Goal: Transaction & Acquisition: Purchase product/service

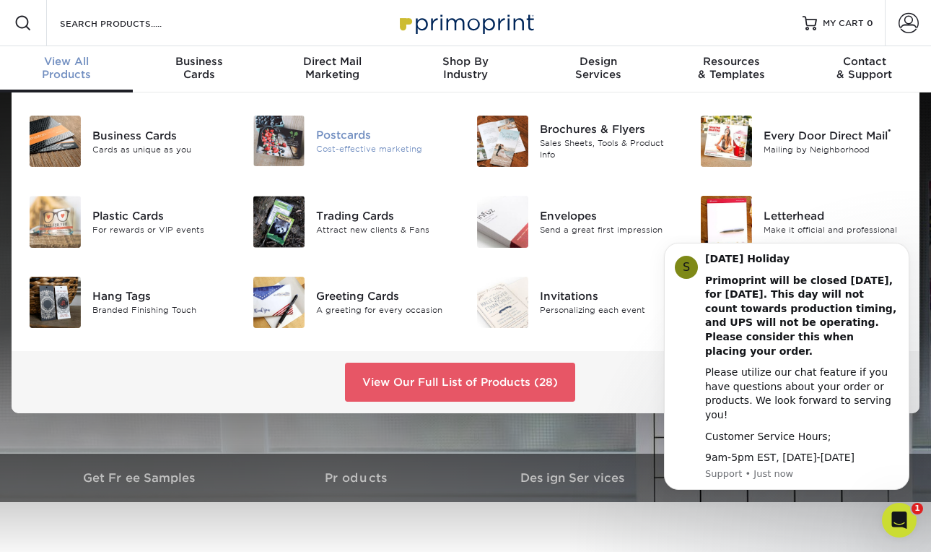
click at [309, 151] on div at bounding box center [279, 141] width 74 height 51
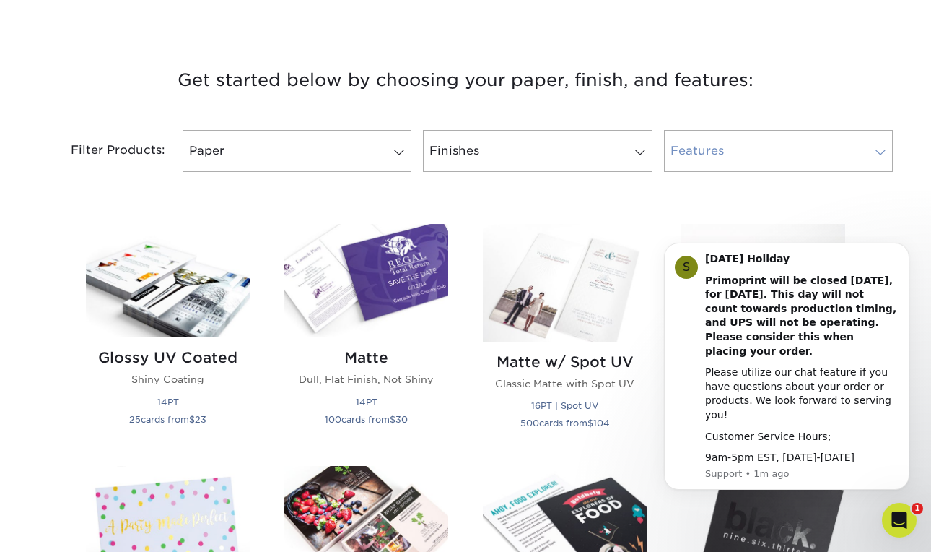
scroll to position [508, 0]
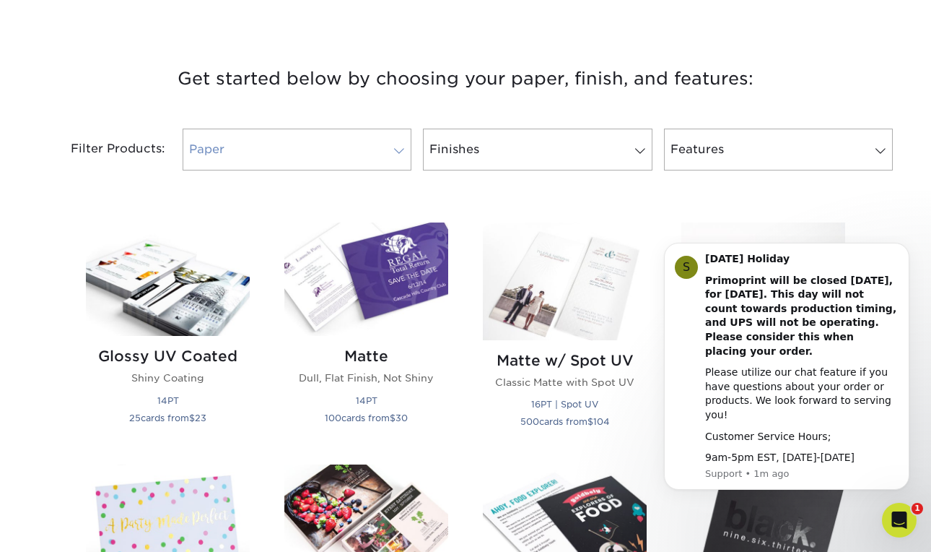
click at [321, 149] on link "Paper" at bounding box center [297, 150] width 229 height 42
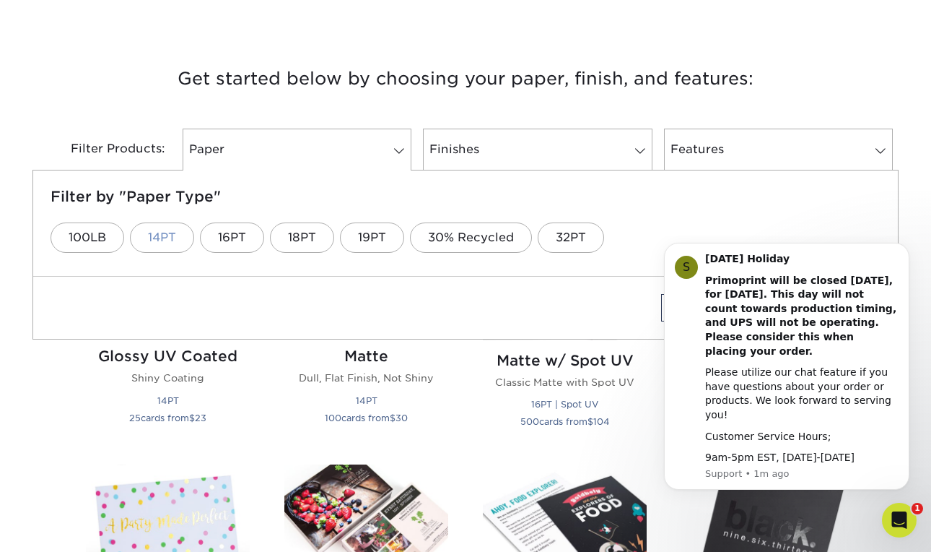
click at [173, 231] on link "14PT" at bounding box center [162, 237] width 64 height 30
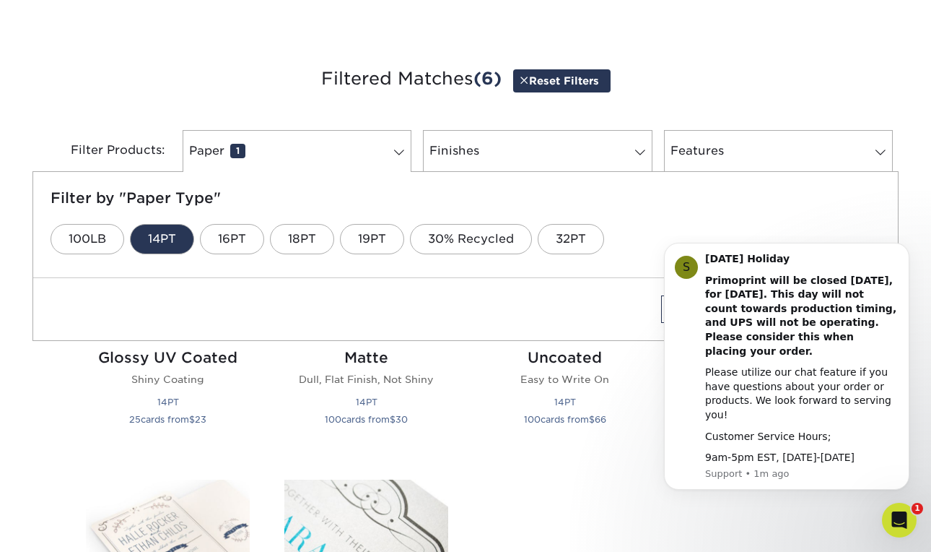
click at [454, 109] on h3 "Filtered Matches (6) Reset Filters" at bounding box center [465, 79] width 845 height 66
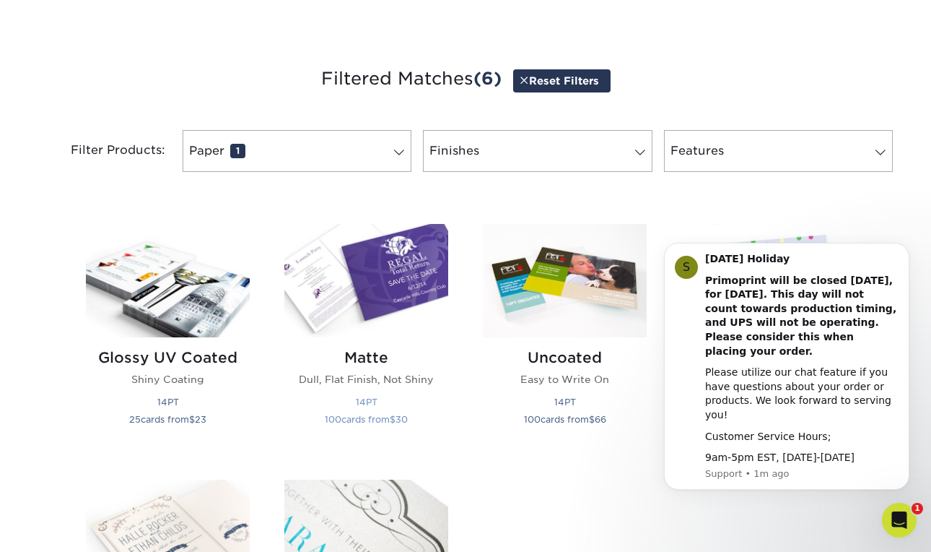
click at [360, 274] on img at bounding box center [366, 280] width 164 height 113
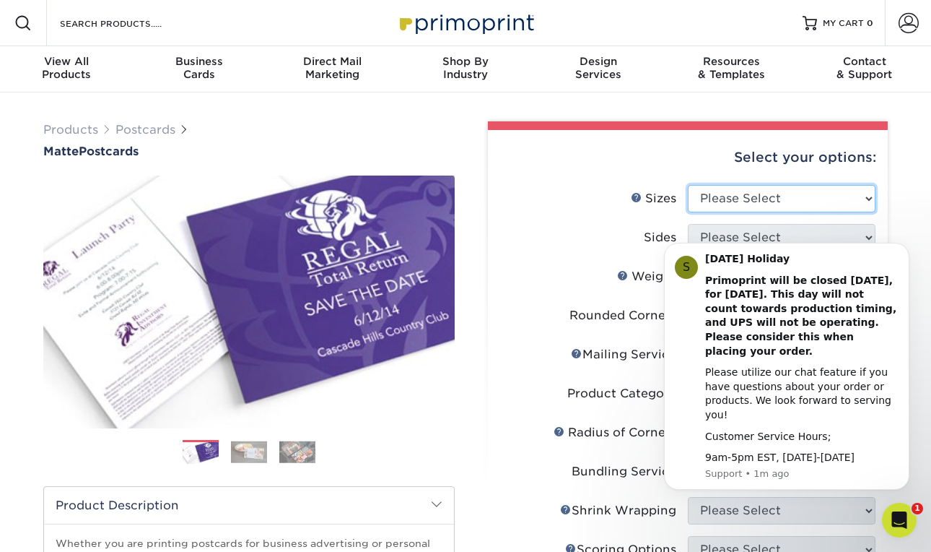
click at [775, 195] on select "Please Select 1.5" x 7" 2" x 4" 2" x 6" 2" x 7" 2" x 8" 2.12" x 5.5" 2.125" x 5…" at bounding box center [782, 198] width 188 height 27
select select "4.00x6.00"
click at [688, 185] on select "Please Select 1.5" x 7" 2" x 4" 2" x 6" 2" x 7" 2" x 8" 2.12" x 5.5" 2.125" x 5…" at bounding box center [782, 198] width 188 height 27
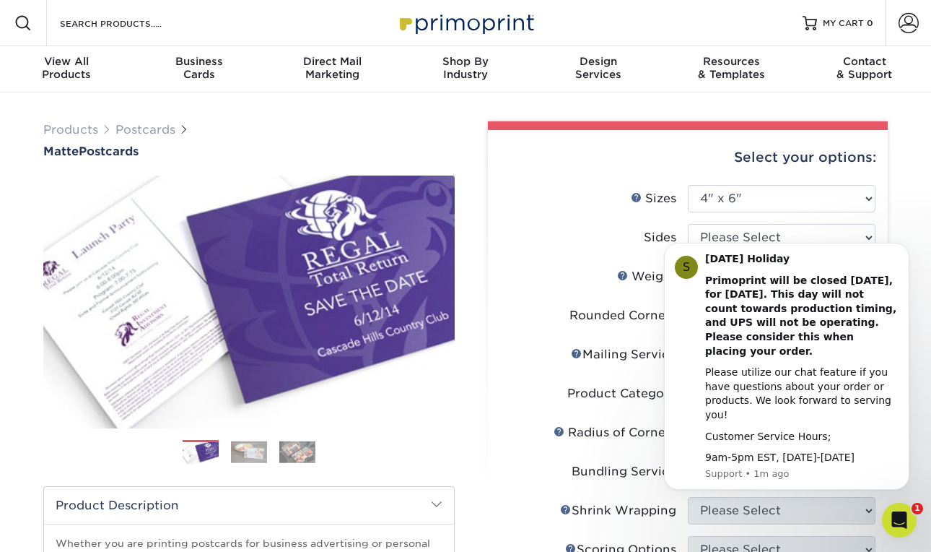
click at [741, 241] on body "S [DATE] Holiday Primoprint will be closed [DATE], for [DATE]. This day will no…" at bounding box center [786, 374] width 277 height 266
click at [775, 231] on select "Please Select Print Both Sides Print Front Only" at bounding box center [782, 237] width 188 height 27
select select "13abbda7-1d64-4f25-8bb2-c179b224825d"
click at [688, 224] on select "Please Select Print Both Sides Print Front Only" at bounding box center [782, 237] width 188 height 27
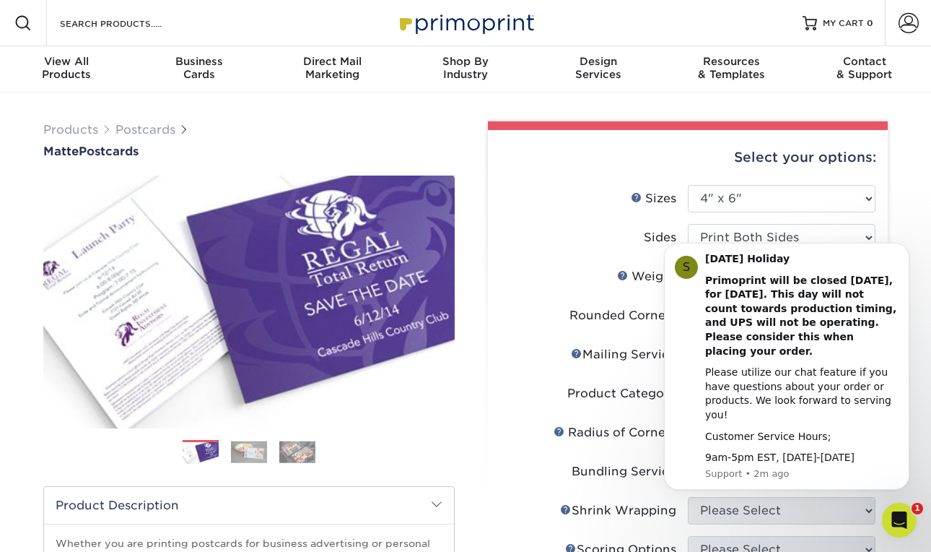
click at [580, 264] on label "Weight Help Weight" at bounding box center [594, 276] width 188 height 27
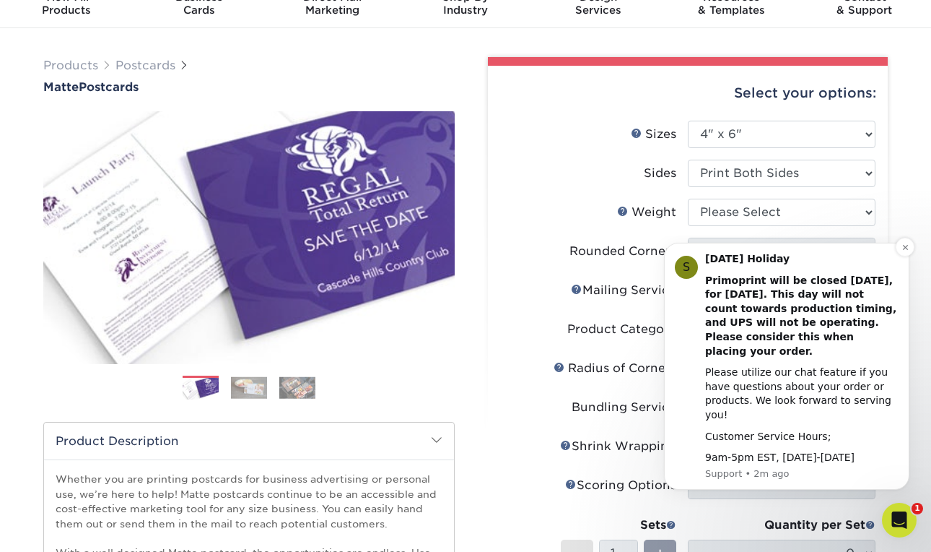
scroll to position [69, 0]
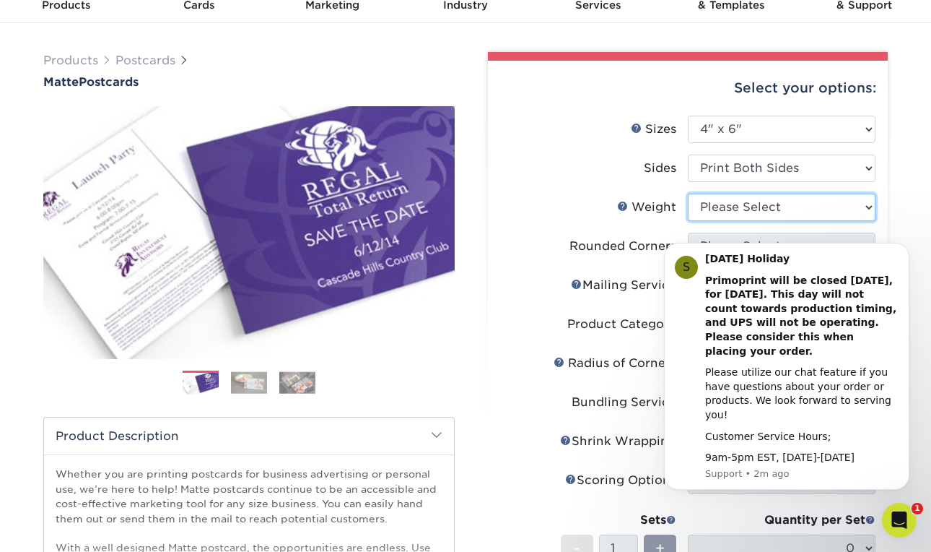
click at [710, 212] on select "Please Select 16PT 14PT" at bounding box center [782, 206] width 188 height 27
select select "14PT"
click at [688, 193] on select "Please Select 16PT 14PT" at bounding box center [782, 206] width 188 height 27
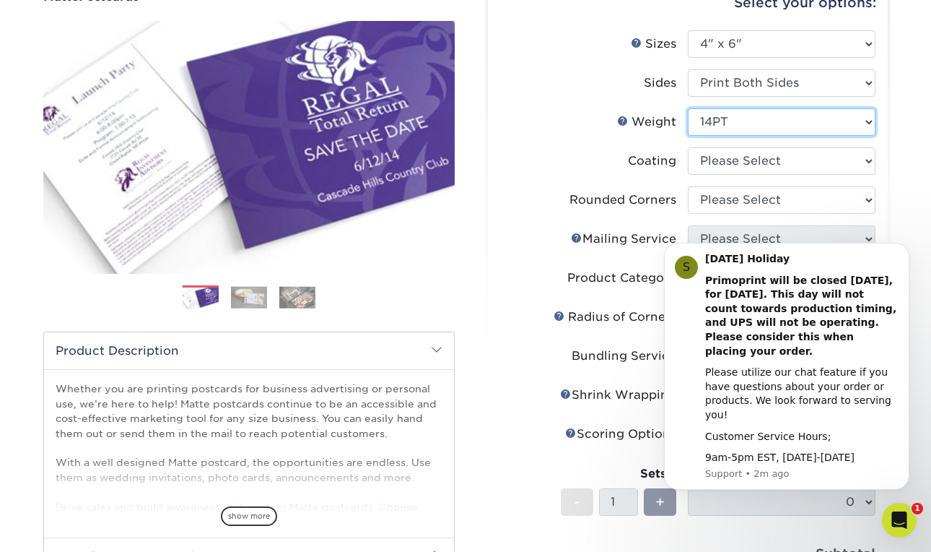
scroll to position [169, 0]
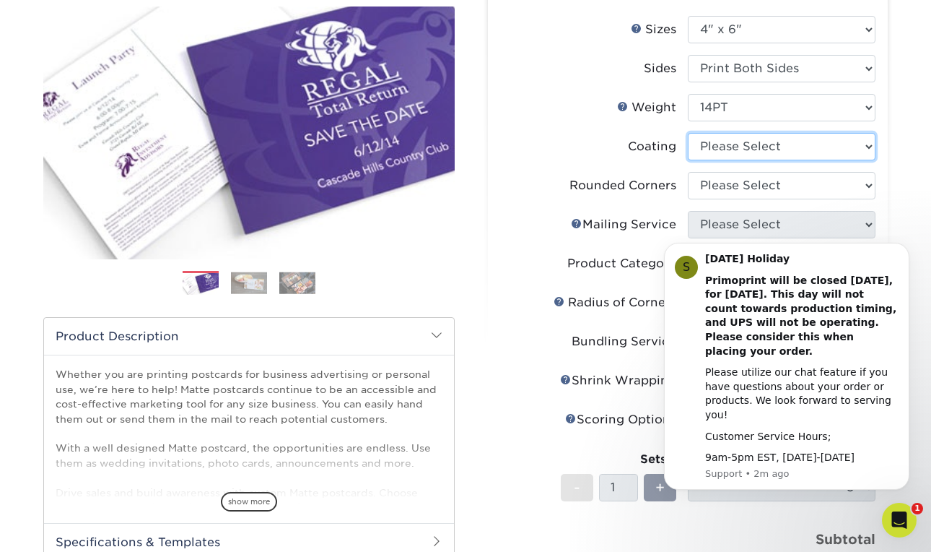
click at [729, 146] on select at bounding box center [782, 146] width 188 height 27
select select "121bb7b5-3b4d-429f-bd8d-bbf80e953313"
click at [688, 133] on select at bounding box center [782, 146] width 188 height 27
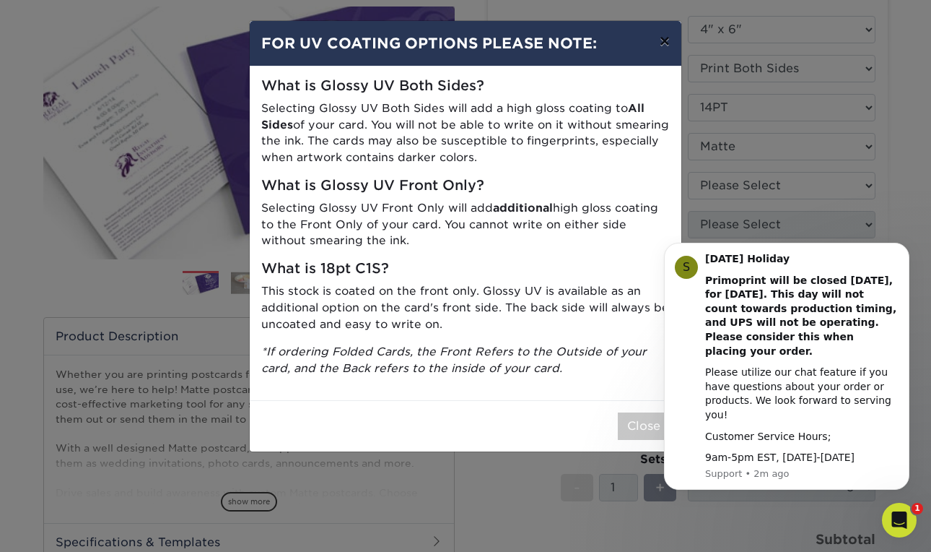
click at [663, 44] on button "×" at bounding box center [664, 41] width 33 height 40
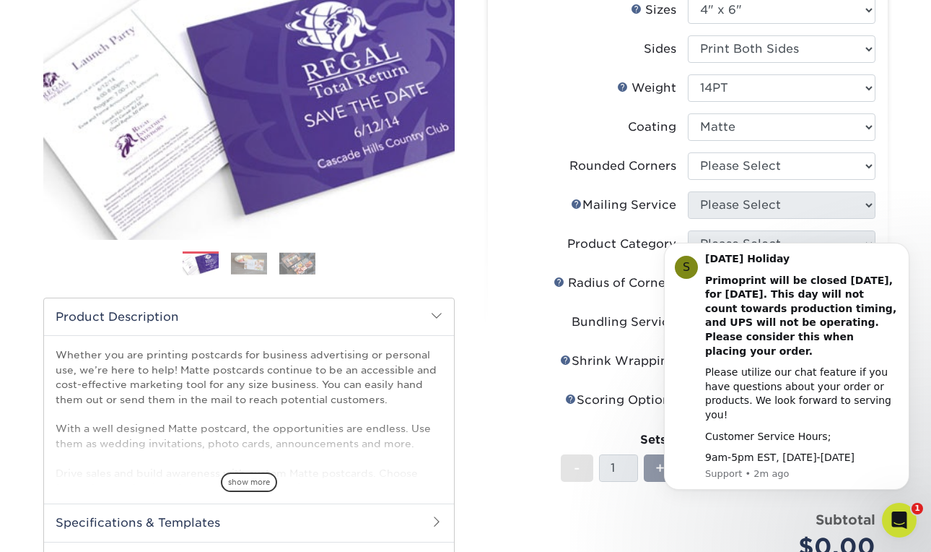
scroll to position [190, 0]
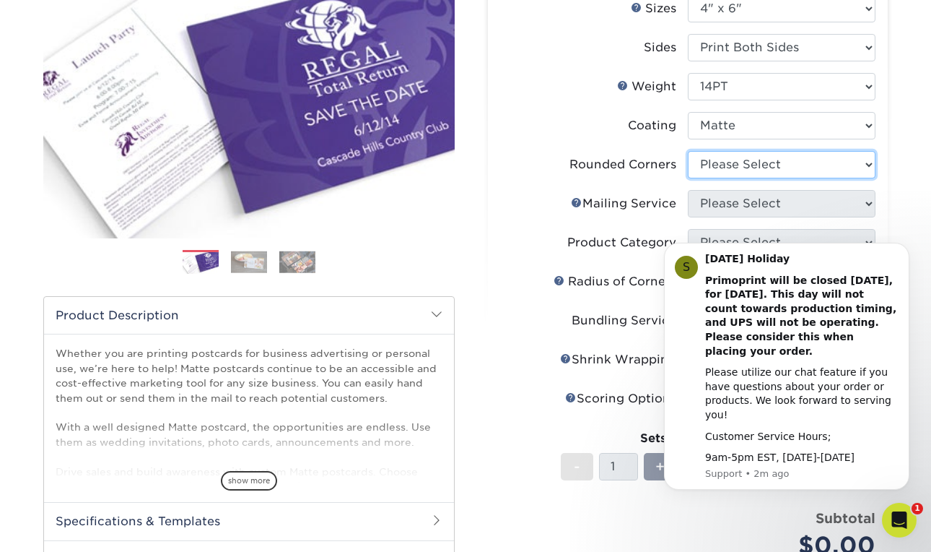
click at [744, 166] on select "Please Select Yes - Round 4 Corners No" at bounding box center [782, 164] width 188 height 27
select select "0"
click at [688, 151] on select "Please Select Yes - Round 4 Corners No" at bounding box center [782, 164] width 188 height 27
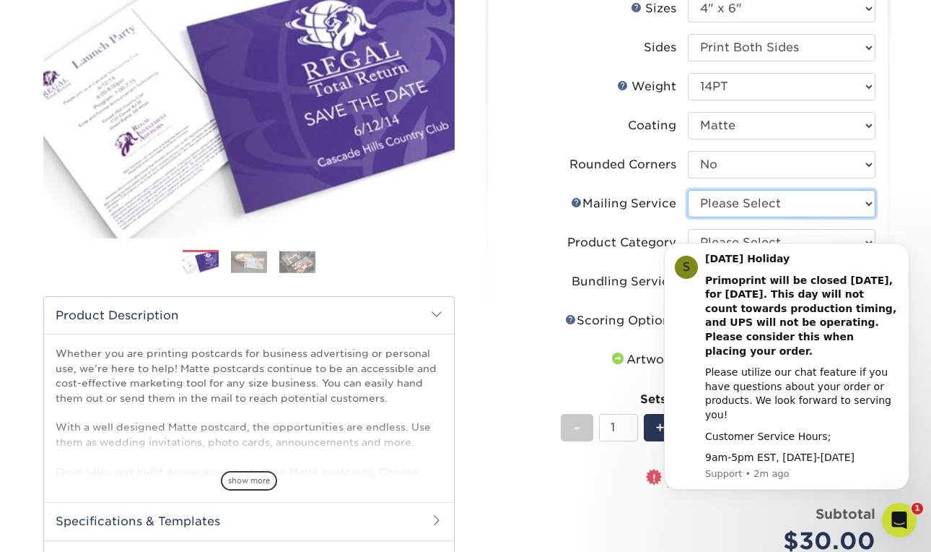
click at [721, 203] on select "Please Select No Direct Mailing Service No, I will mail/stamp/imprint Direct Ma…" at bounding box center [782, 203] width 188 height 27
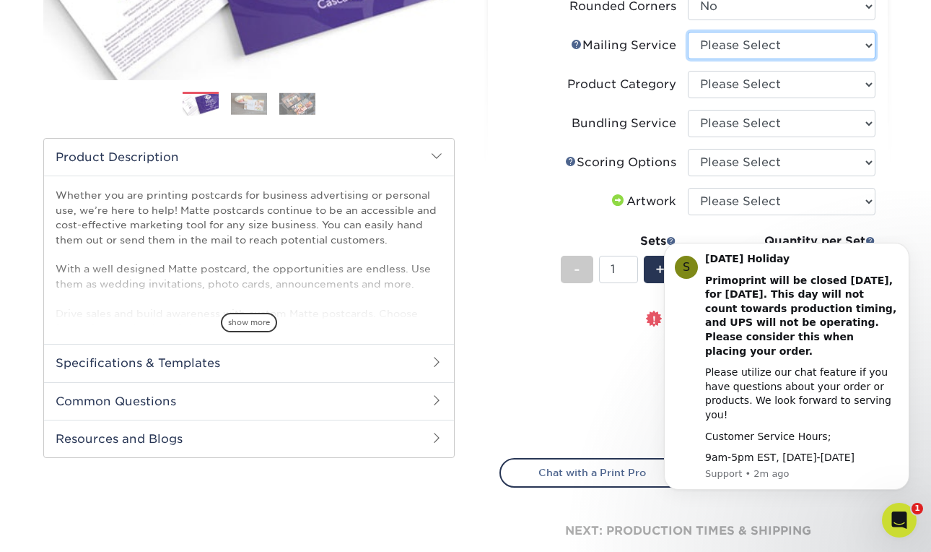
scroll to position [349, 0]
click at [708, 45] on select "Please Select No Direct Mailing Service No, I will mail/stamp/imprint Direct Ma…" at bounding box center [782, 44] width 188 height 27
select select "3e5e9bdd-d78a-4c28-a41d-fe1407925ca6"
click at [688, 31] on select "Please Select No Direct Mailing Service No, I will mail/stamp/imprint Direct Ma…" at bounding box center [782, 44] width 188 height 27
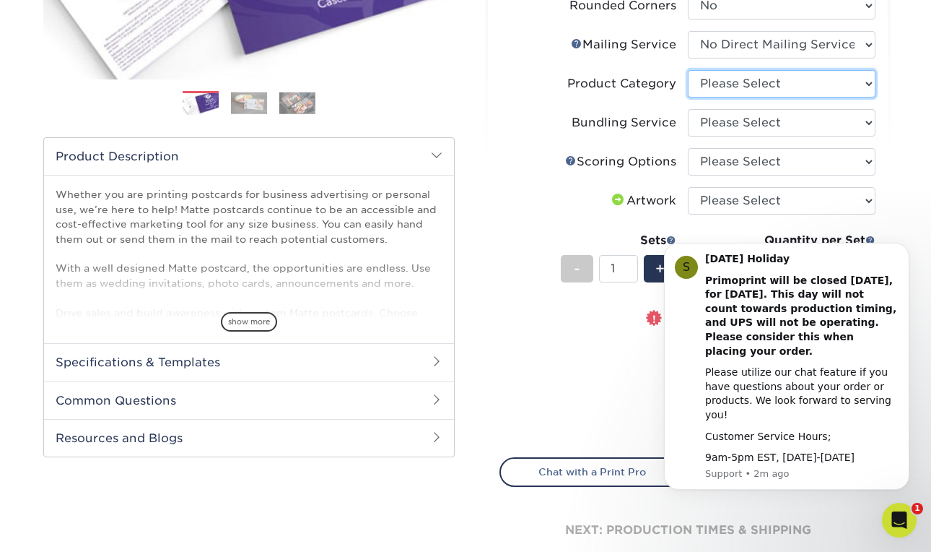
click at [717, 92] on select "Please Select Postcards" at bounding box center [782, 83] width 188 height 27
select select "9b7272e0-d6c8-4c3c-8e97-d3a1bcdab858"
click at [688, 70] on select "Please Select Postcards" at bounding box center [782, 83] width 188 height 27
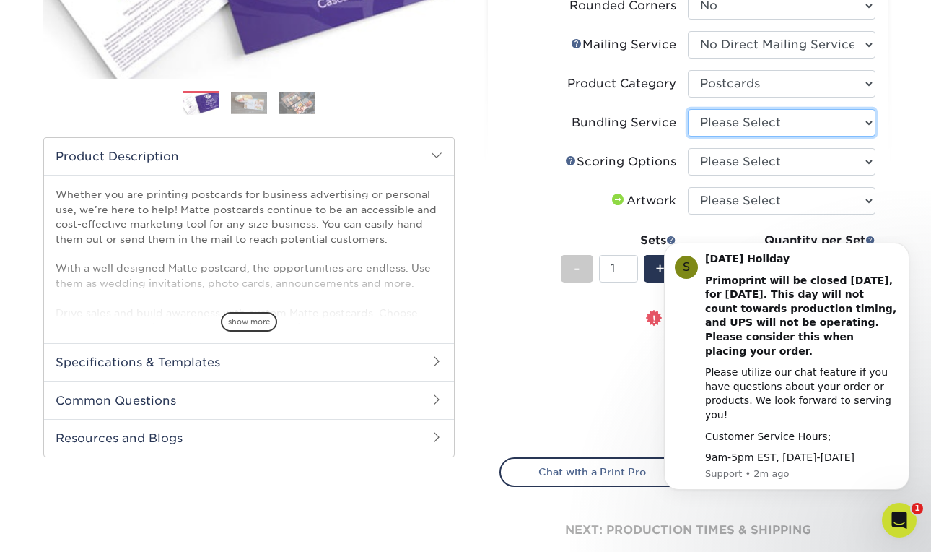
click at [720, 121] on select "Please Select No Bundling Services Yes, Bundles of 50 (+2 Days) Yes, Bundles of…" at bounding box center [782, 122] width 188 height 27
select select "58689abb-25c0-461c-a4c3-a80b627d6649"
click at [688, 109] on select "Please Select No Bundling Services Yes, Bundles of 50 (+2 Days) Yes, Bundles of…" at bounding box center [782, 122] width 188 height 27
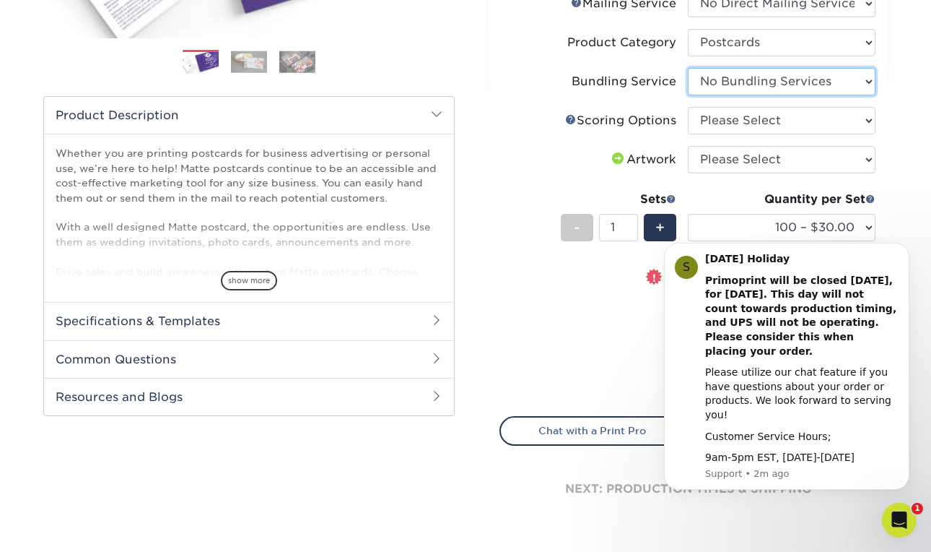
scroll to position [388, 0]
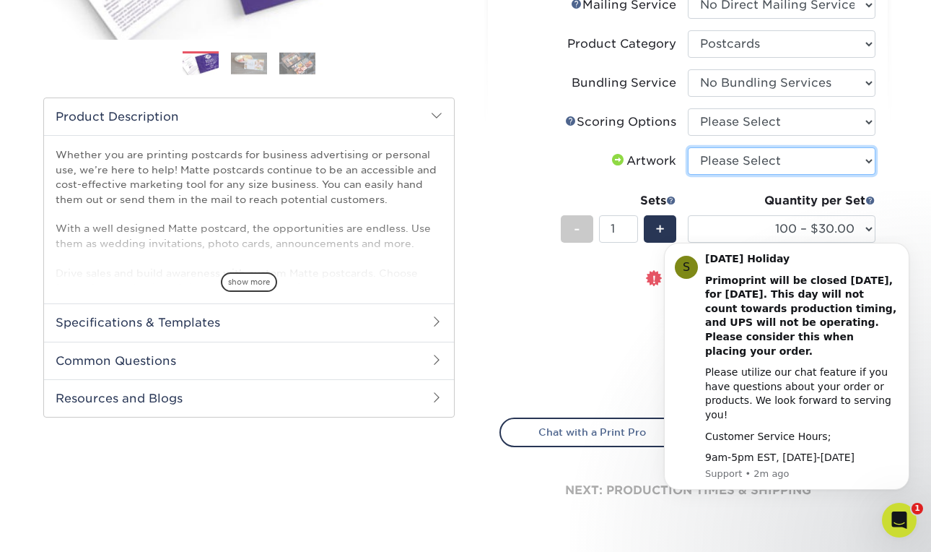
click at [729, 163] on select "Please Select I will upload files I need a design - $150" at bounding box center [782, 160] width 188 height 27
select select "upload"
click at [688, 147] on select "Please Select I will upload files I need a design - $150" at bounding box center [782, 160] width 188 height 27
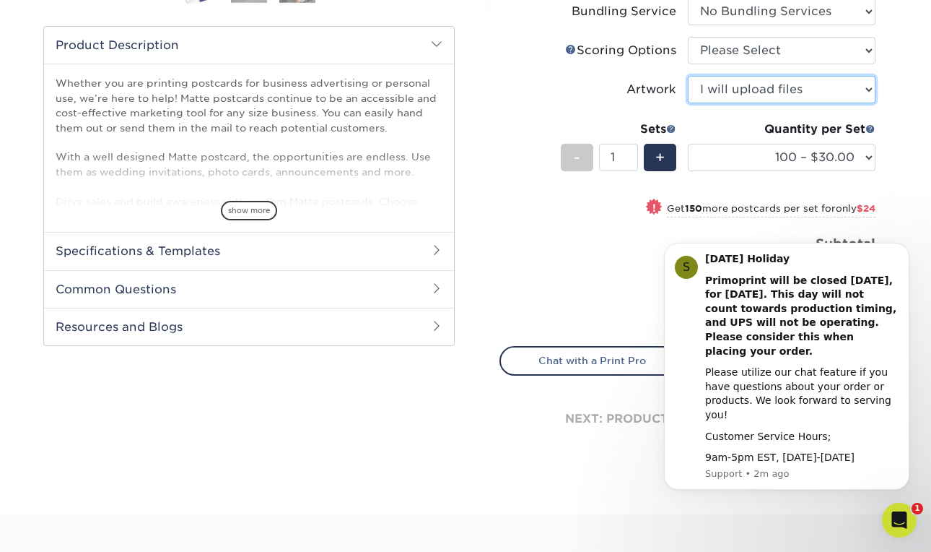
scroll to position [461, 0]
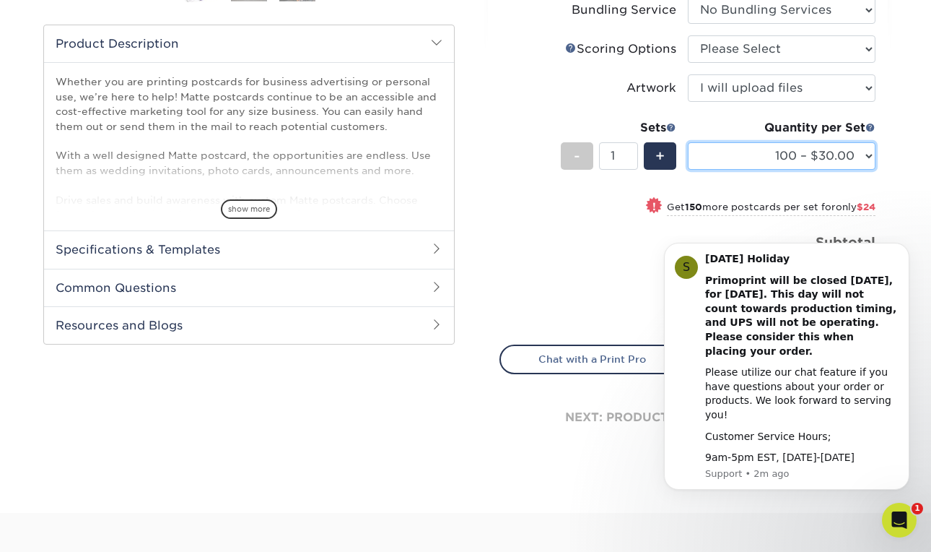
click at [742, 167] on select "100 – $30.00 250 – $54.00 500 – $64.00 1000 – $73.00 2500 – $149.00 5000 – $222…" at bounding box center [782, 155] width 188 height 27
click at [547, 241] on div "Price per set $30.00" at bounding box center [594, 259] width 188 height 55
click at [816, 136] on div "Quantity per Set 100 – $30.00 250 – $54.00 500 – $64.00 1000 – $73.00 2500 – $1…" at bounding box center [782, 152] width 188 height 67
click at [816, 154] on select "100 – $30.00 250 – $54.00 500 – $64.00 1000 – $73.00 2500 – $149.00 5000 – $222…" at bounding box center [782, 155] width 188 height 27
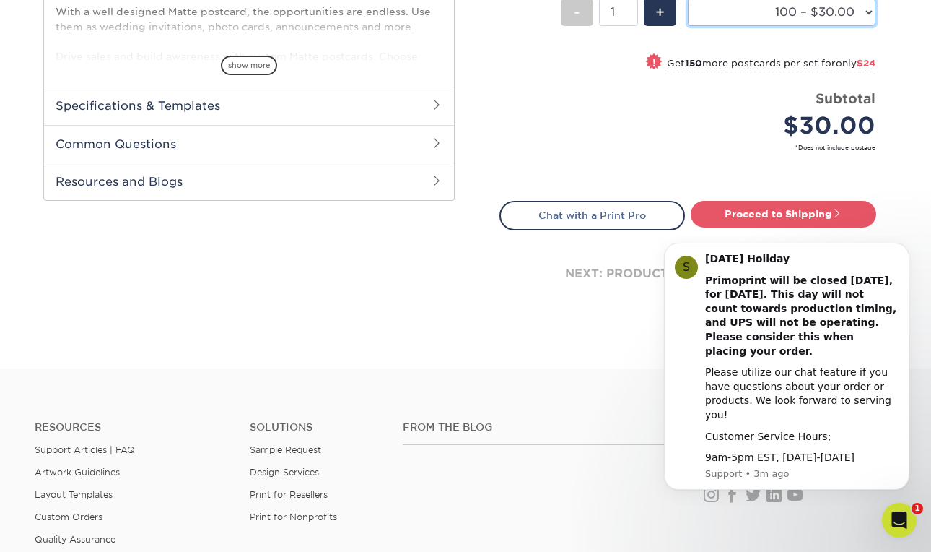
scroll to position [606, 0]
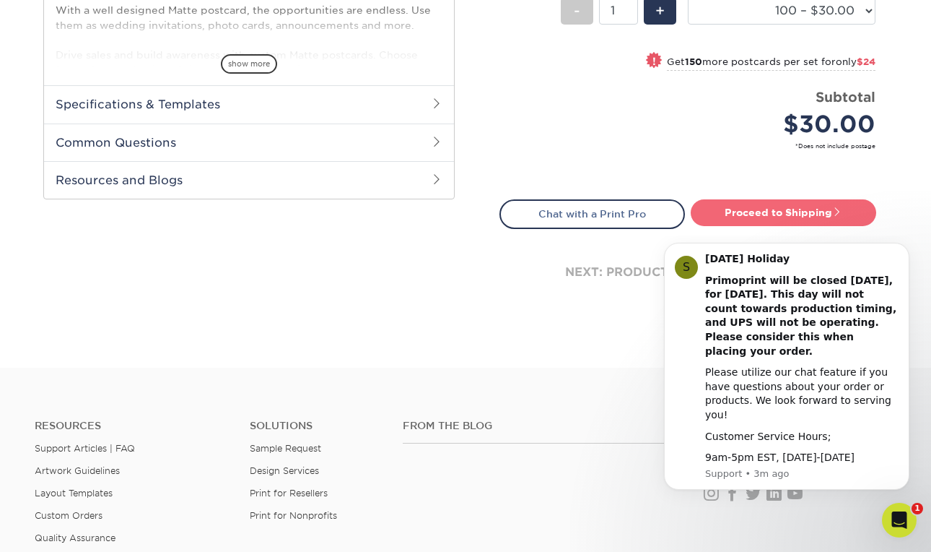
click at [727, 204] on link "Proceed to Shipping" at bounding box center [784, 212] width 186 height 26
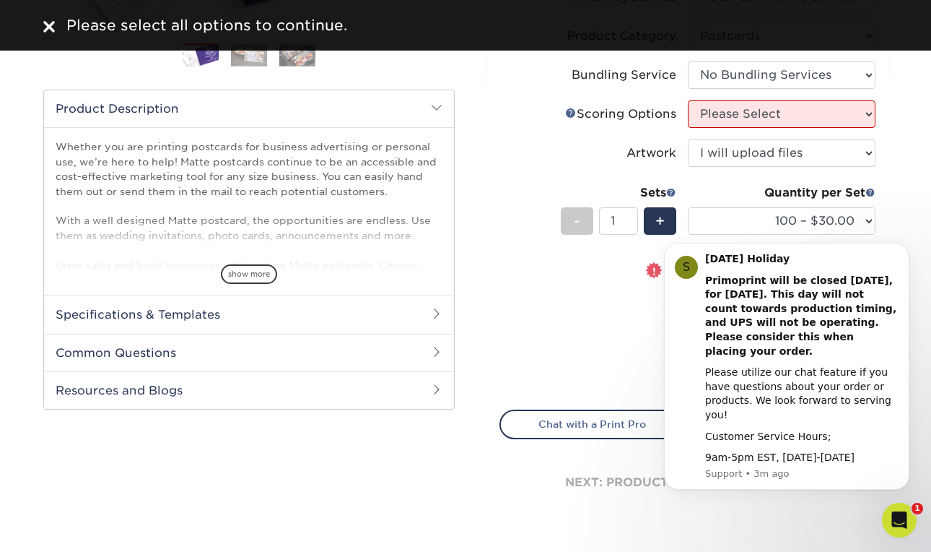
scroll to position [654, 0]
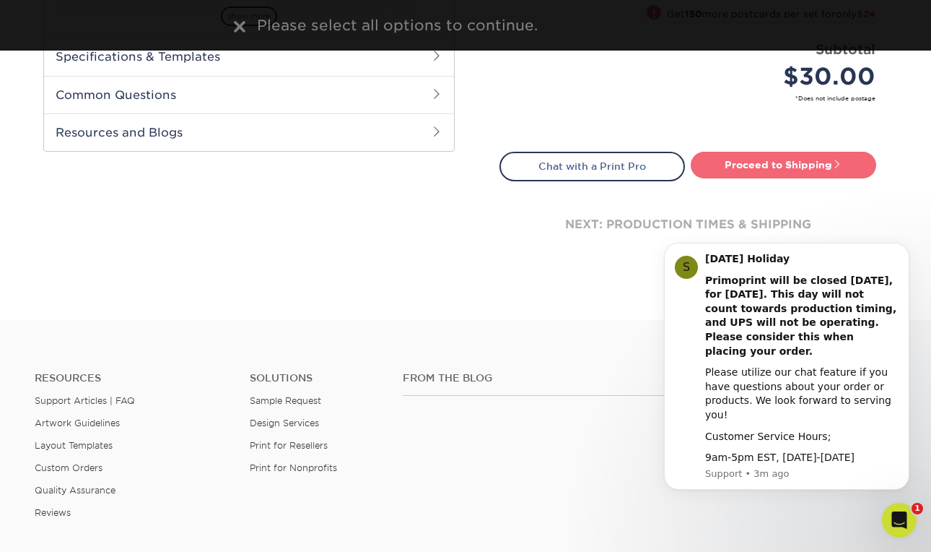
click at [749, 165] on link "Proceed to Shipping" at bounding box center [784, 165] width 186 height 26
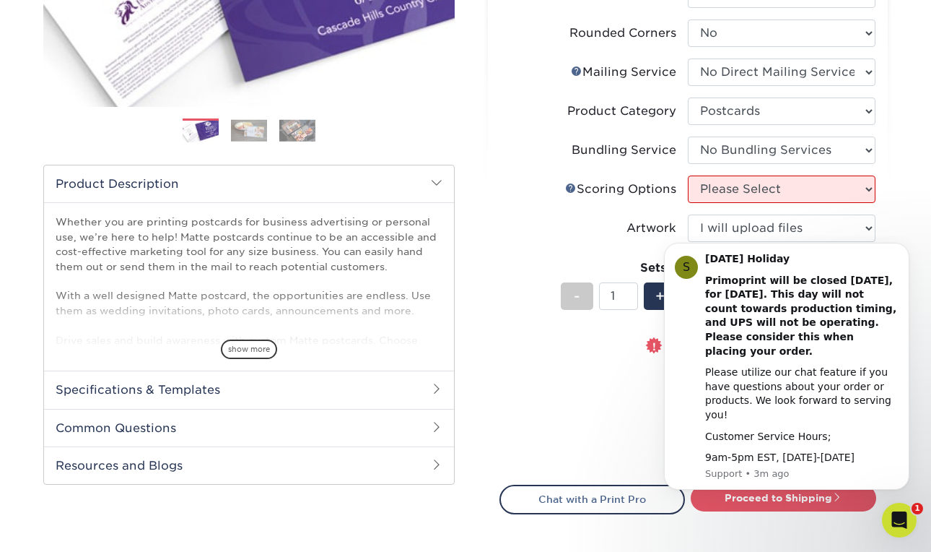
scroll to position [322, 0]
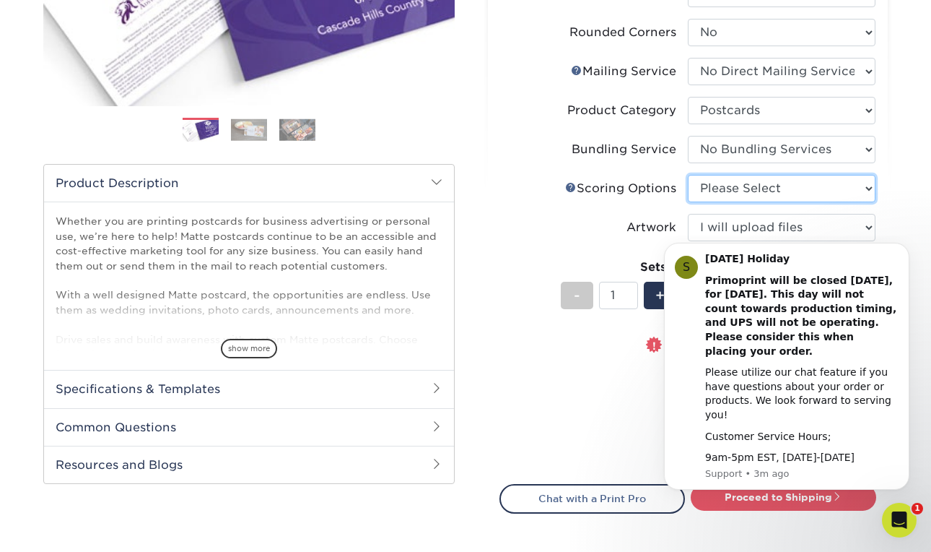
click at [751, 194] on select "Please Select No Scoring One Score" at bounding box center [782, 188] width 188 height 27
select select "16ebe401-5398-422d-8cb0-f3adbb82deb5"
click at [688, 175] on select "Please Select No Scoring One Score" at bounding box center [782, 188] width 188 height 27
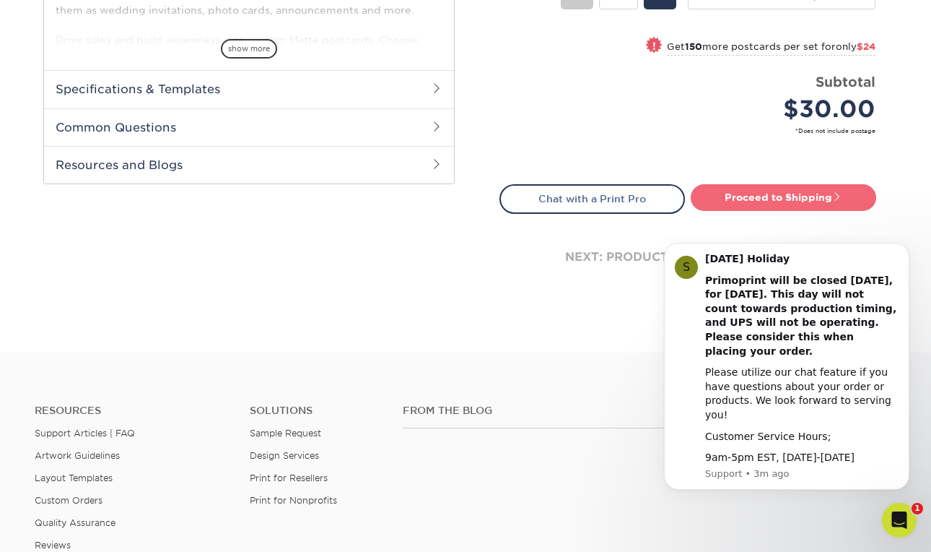
click at [749, 193] on link "Proceed to Shipping" at bounding box center [784, 197] width 186 height 26
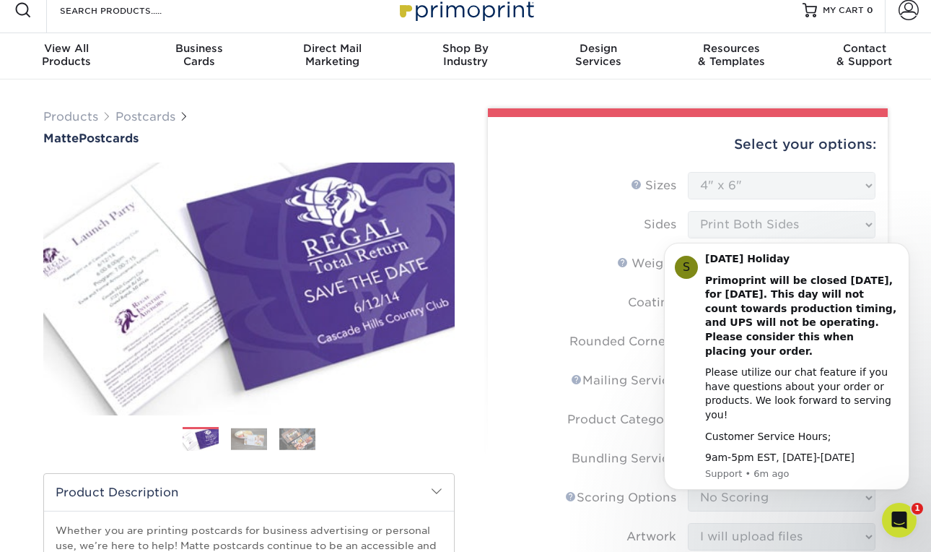
scroll to position [0, 0]
